Goal: Transaction & Acquisition: Purchase product/service

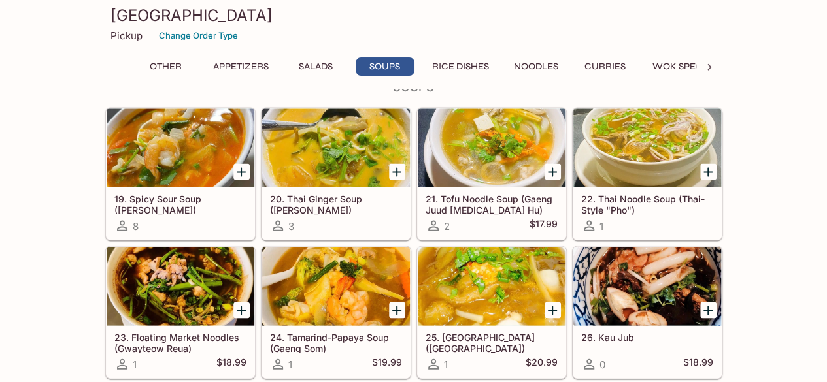
scroll to position [2318, 0]
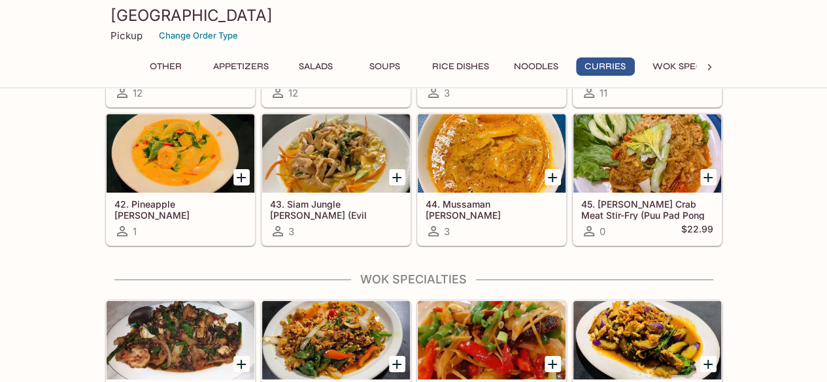
click at [363, 202] on h5 "43. Siam Jungle [PERSON_NAME] (Evil [PERSON_NAME])" at bounding box center [336, 210] width 132 height 22
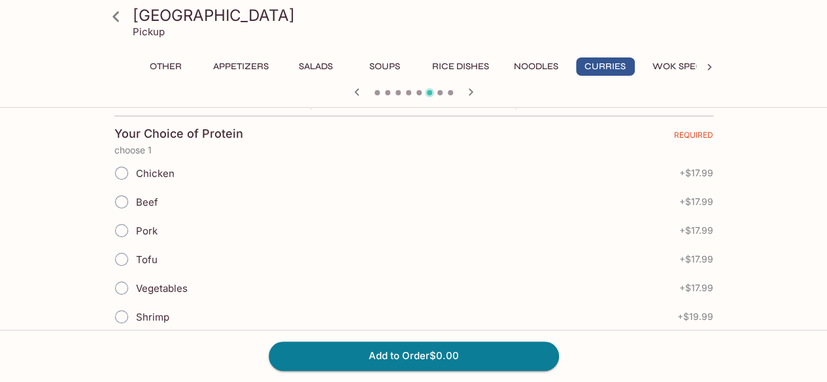
scroll to position [276, 0]
click at [129, 256] on input "Tofu" at bounding box center [121, 259] width 27 height 27
radio input "true"
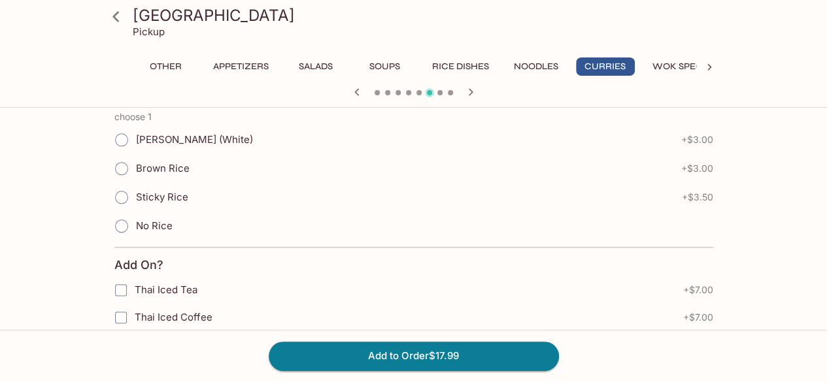
scroll to position [695, 0]
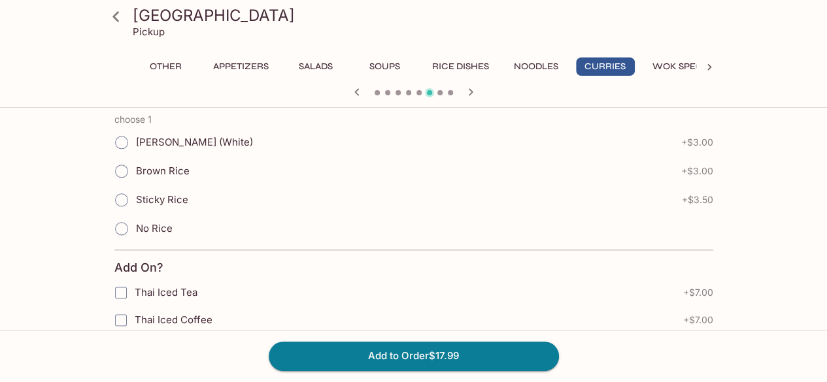
click at [164, 165] on span "Brown Rice" at bounding box center [163, 171] width 54 height 12
click at [135, 160] on input "Brown Rice" at bounding box center [121, 171] width 27 height 27
radio input "true"
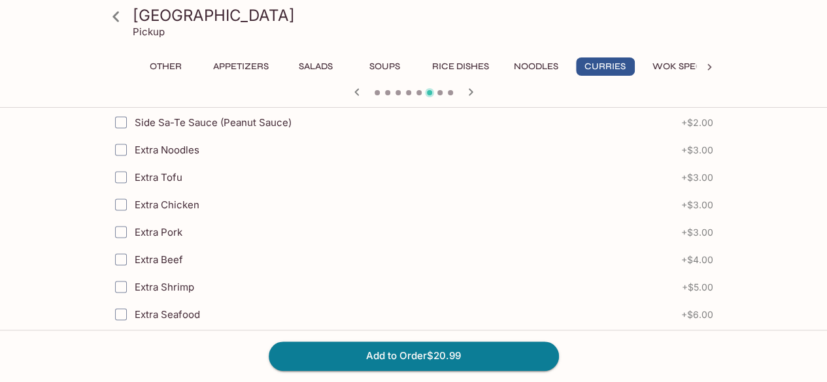
scroll to position [1153, 0]
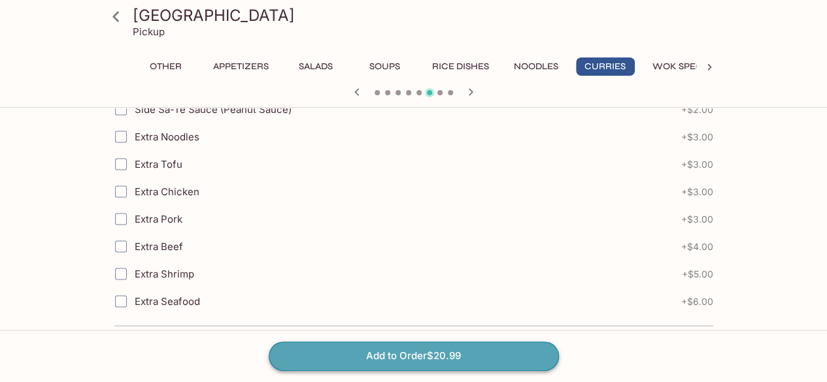
click at [378, 358] on button "Add to Order $20.99" at bounding box center [414, 356] width 290 height 29
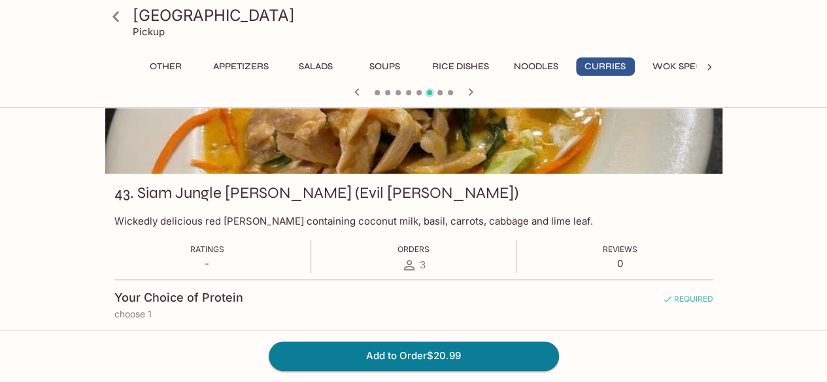
scroll to position [0, 0]
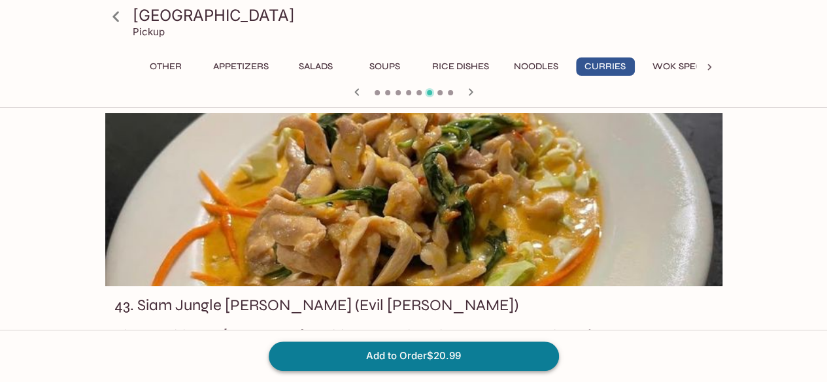
click at [465, 354] on button "Add to Order $20.99" at bounding box center [414, 356] width 290 height 29
click at [122, 18] on icon at bounding box center [116, 16] width 23 height 23
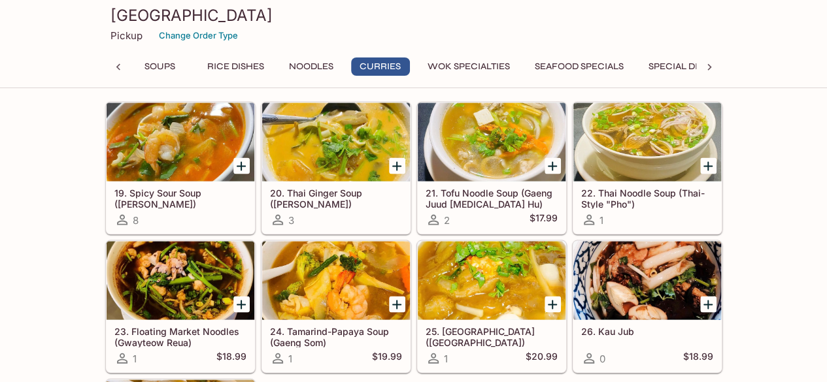
scroll to position [2318, 0]
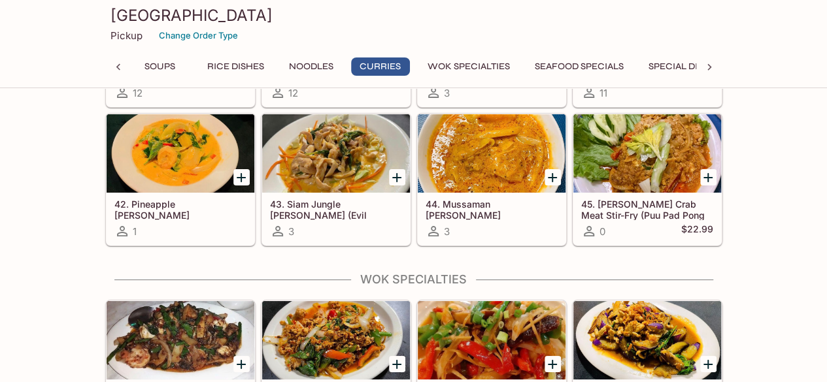
click at [339, 199] on h5 "43. Siam Jungle [PERSON_NAME] (Evil [PERSON_NAME])" at bounding box center [336, 210] width 132 height 22
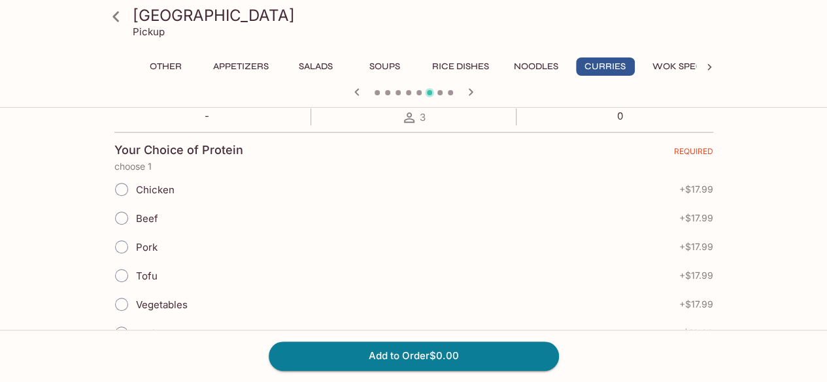
scroll to position [261, 0]
click at [148, 272] on span "Tofu" at bounding box center [147, 275] width 22 height 12
click at [135, 272] on input "Tofu" at bounding box center [121, 274] width 27 height 27
radio input "true"
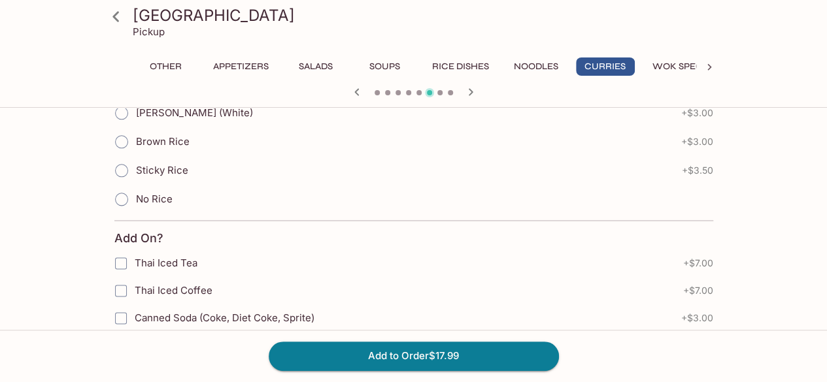
scroll to position [724, 0]
click at [164, 136] on span "Brown Rice" at bounding box center [163, 142] width 54 height 12
click at [135, 136] on input "Brown Rice" at bounding box center [121, 142] width 27 height 27
radio input "true"
click at [356, 355] on button "Add to Order $20.99" at bounding box center [414, 356] width 290 height 29
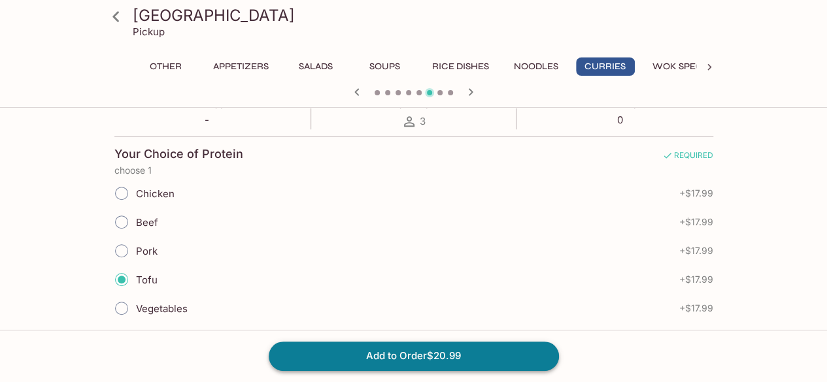
scroll to position [248, 0]
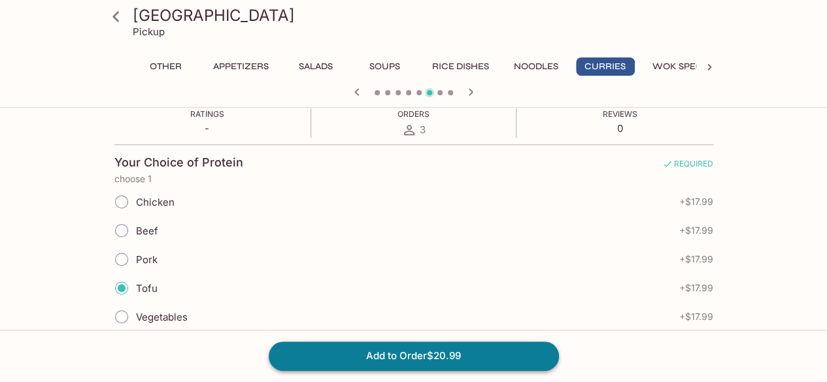
click at [356, 355] on button "Add to Order $20.99" at bounding box center [414, 356] width 290 height 29
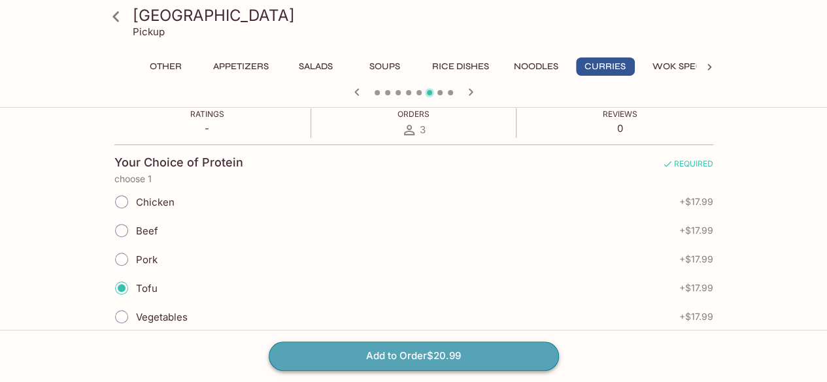
click at [356, 355] on button "Add to Order $20.99" at bounding box center [414, 356] width 290 height 29
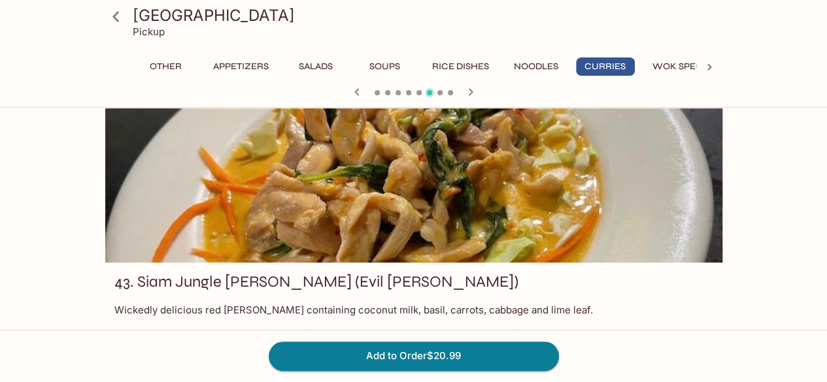
scroll to position [0, 0]
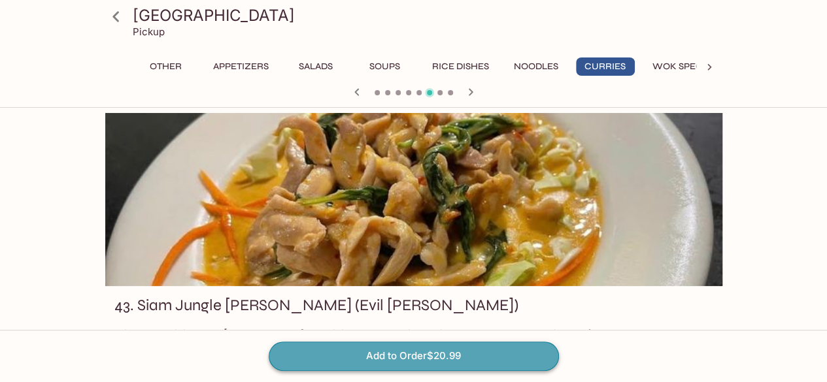
click at [444, 353] on button "Add to Order $20.99" at bounding box center [414, 356] width 290 height 29
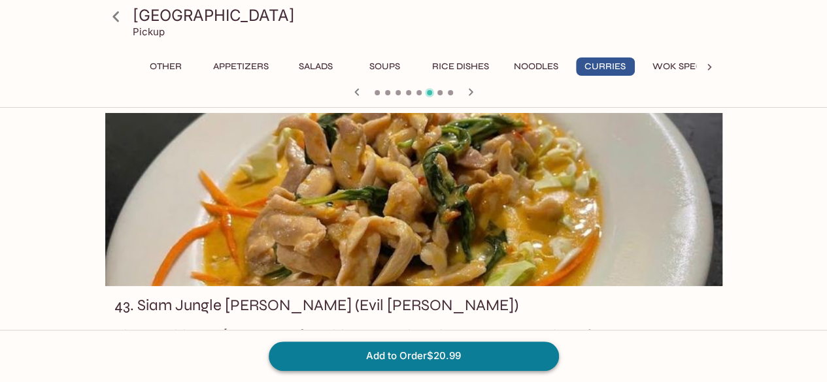
click at [444, 353] on button "Add to Order $20.99" at bounding box center [414, 356] width 290 height 29
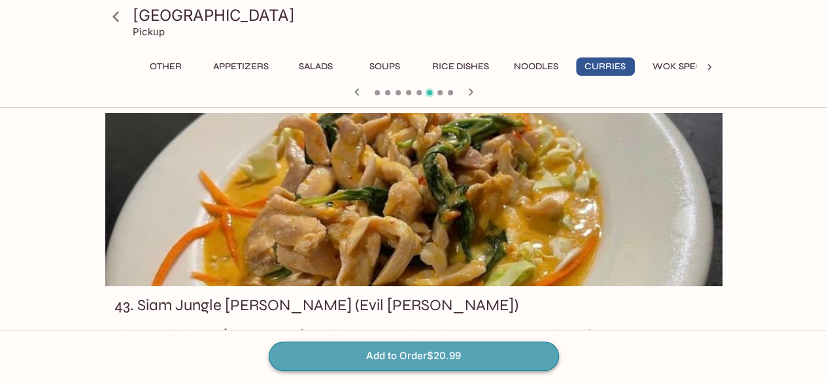
click at [444, 353] on button "Add to Order $20.99" at bounding box center [414, 356] width 290 height 29
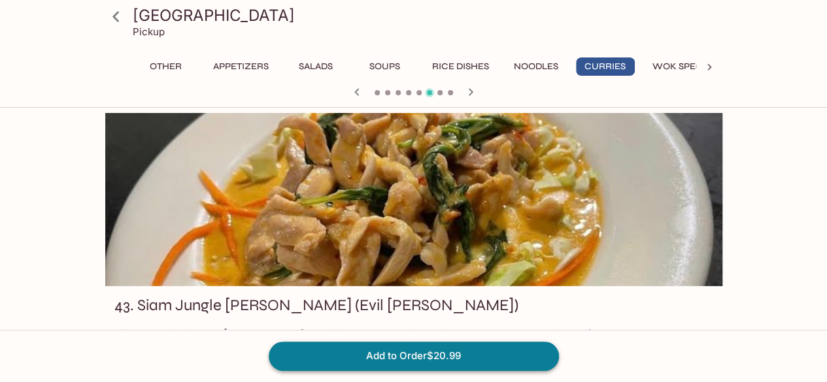
click at [444, 353] on button "Add to Order $20.99" at bounding box center [414, 356] width 290 height 29
click at [158, 63] on button "Other" at bounding box center [166, 67] width 59 height 18
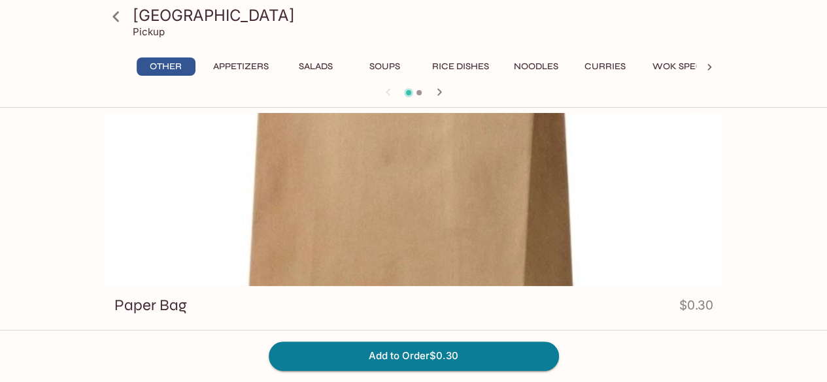
click at [133, 23] on h3 "[GEOGRAPHIC_DATA]" at bounding box center [425, 15] width 584 height 20
click at [121, 11] on icon at bounding box center [116, 16] width 23 height 23
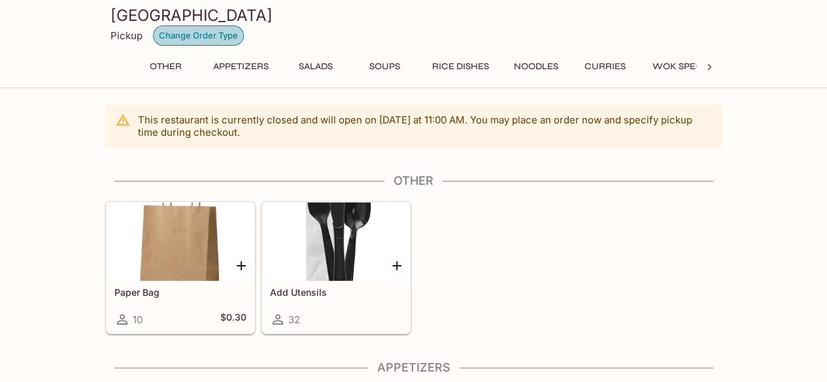
click at [188, 41] on button "Change Order Type" at bounding box center [198, 35] width 91 height 20
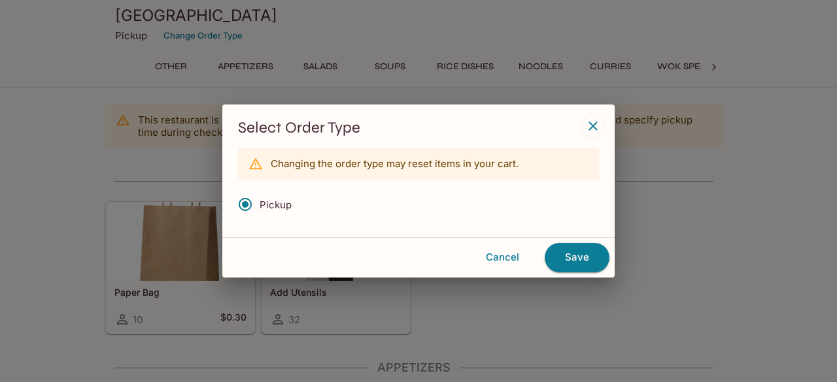
click at [592, 242] on div "Cancel Save" at bounding box center [418, 257] width 392 height 40
click at [596, 261] on button "Save" at bounding box center [576, 257] width 65 height 29
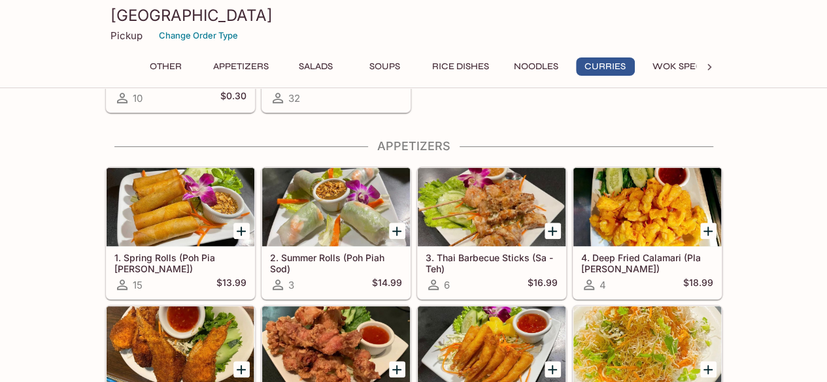
scroll to position [2318, 0]
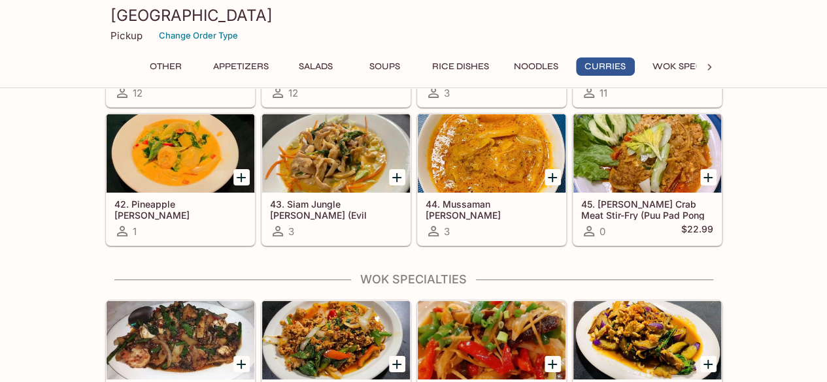
click at [375, 148] on div at bounding box center [336, 153] width 148 height 78
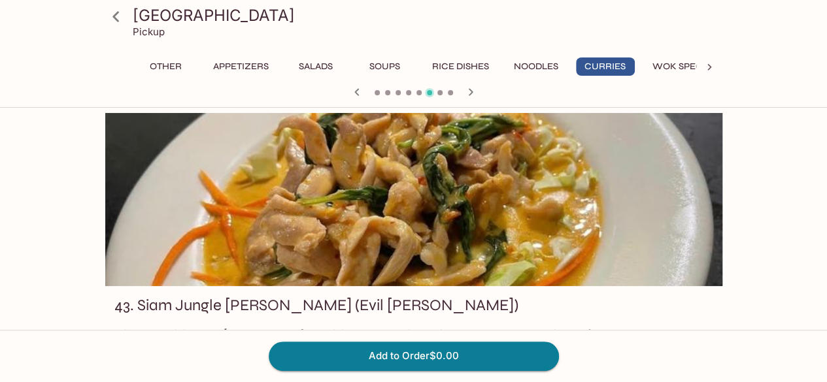
scroll to position [265, 0]
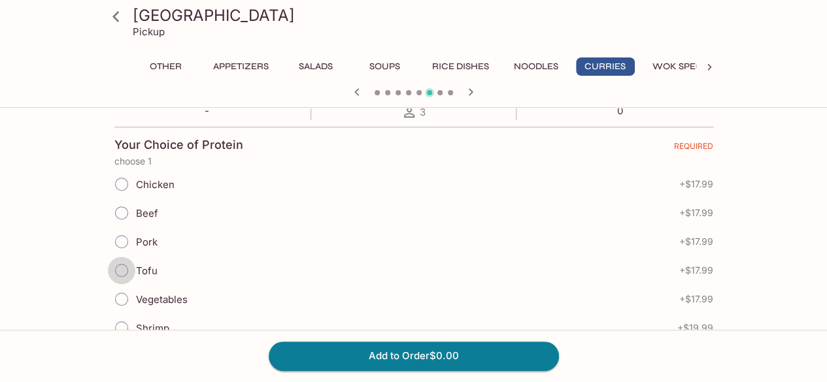
click at [116, 267] on input "Tofu" at bounding box center [121, 270] width 27 height 27
radio input "true"
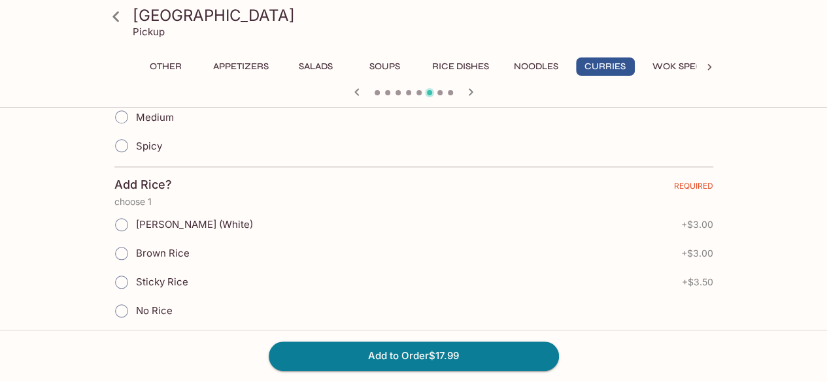
scroll to position [614, 0]
click at [125, 255] on input "Brown Rice" at bounding box center [121, 252] width 27 height 27
radio input "true"
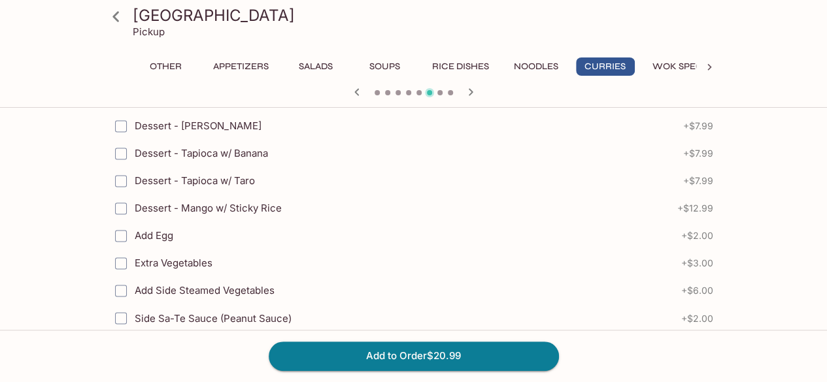
scroll to position [1153, 0]
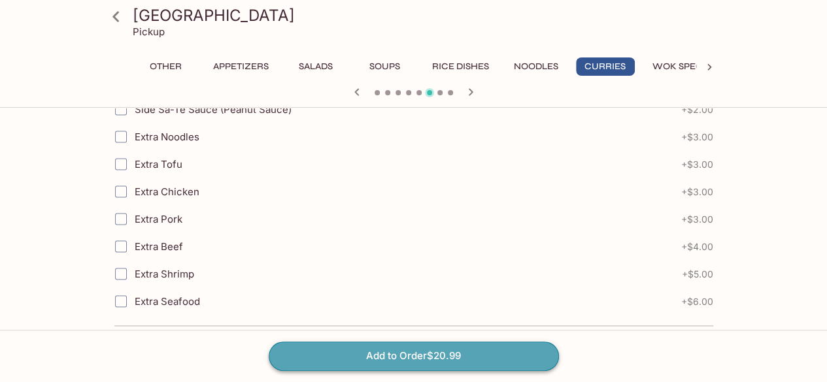
click at [420, 344] on button "Add to Order $20.99" at bounding box center [414, 356] width 290 height 29
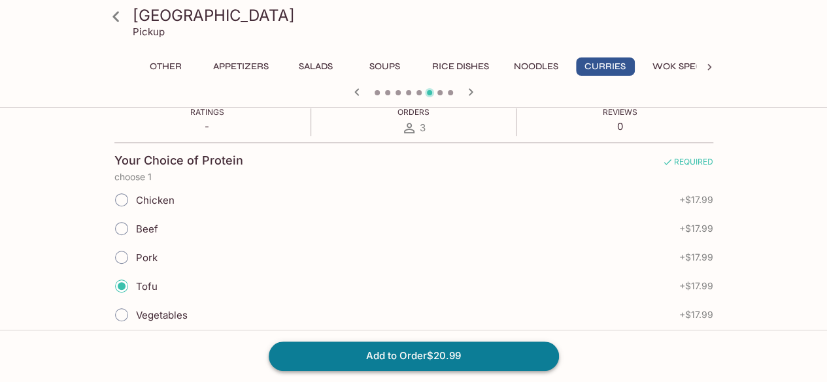
scroll to position [248, 0]
click at [470, 98] on icon "button" at bounding box center [471, 92] width 16 height 16
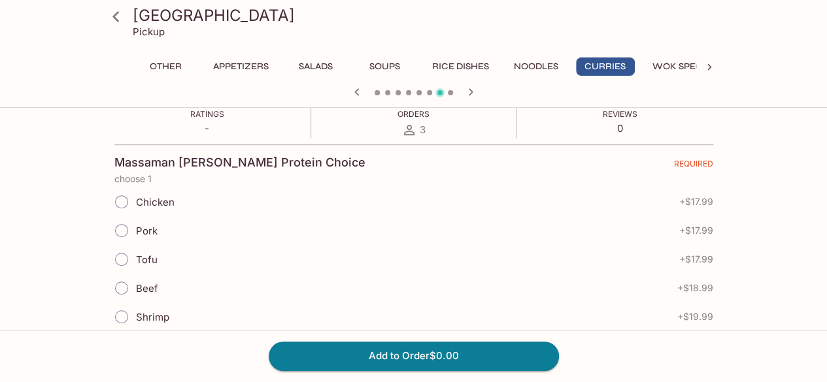
click at [357, 93] on icon "button" at bounding box center [356, 91] width 5 height 7
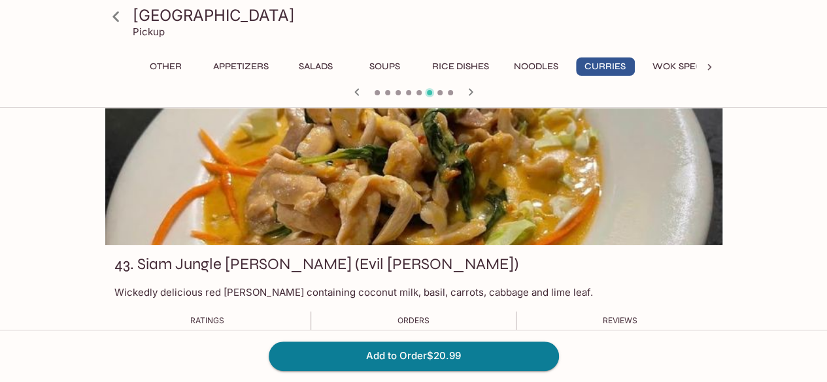
scroll to position [0, 0]
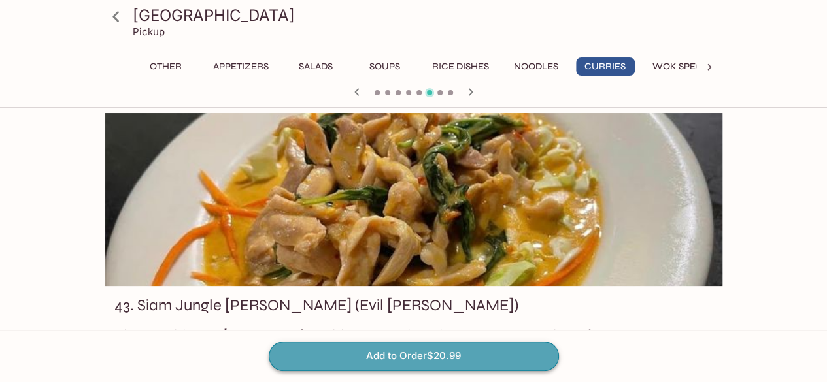
click at [442, 361] on button "Add to Order $20.99" at bounding box center [414, 356] width 290 height 29
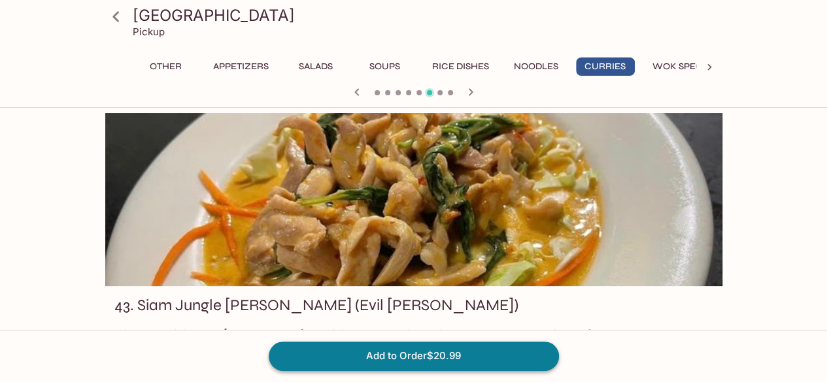
click at [442, 361] on button "Add to Order $20.99" at bounding box center [414, 356] width 290 height 29
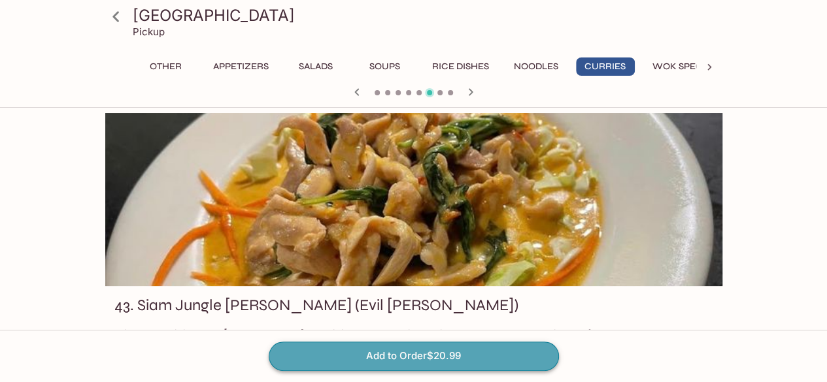
click at [442, 361] on button "Add to Order $20.99" at bounding box center [414, 356] width 290 height 29
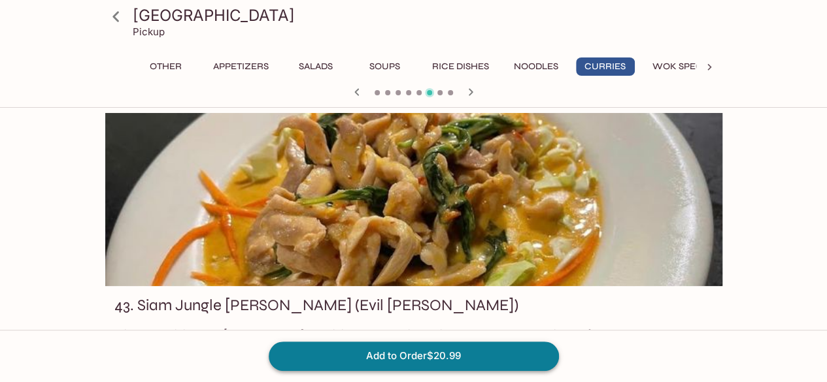
click at [442, 361] on button "Add to Order $20.99" at bounding box center [414, 356] width 290 height 29
click at [118, 13] on icon at bounding box center [115, 16] width 7 height 10
